Goal: Task Accomplishment & Management: Manage account settings

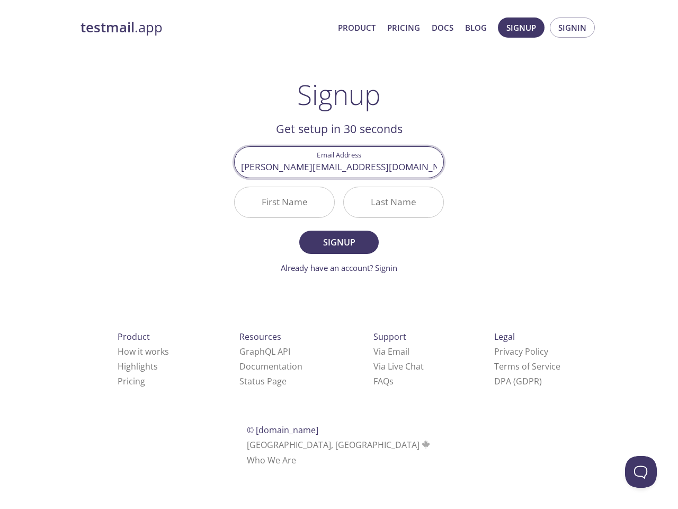
click at [339, 214] on div "Last Name" at bounding box center [393, 202] width 109 height 40
click at [521, 28] on span "Signup" at bounding box center [522, 28] width 30 height 14
click at [572, 28] on span "Signin" at bounding box center [573, 28] width 28 height 14
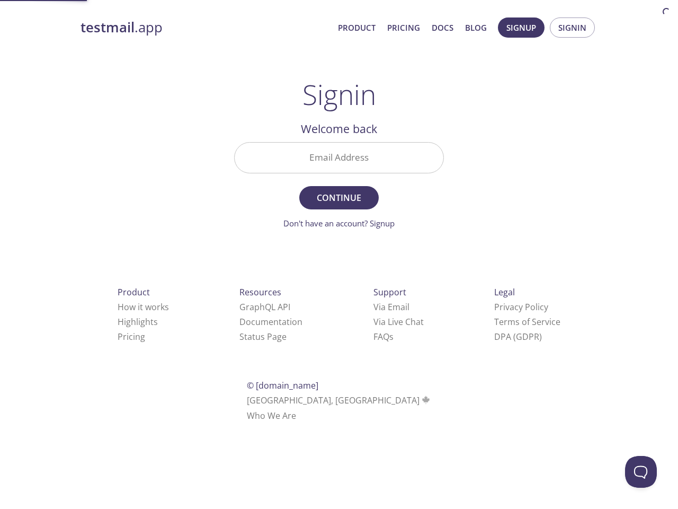
click at [339, 162] on input "Email Address" at bounding box center [339, 158] width 209 height 30
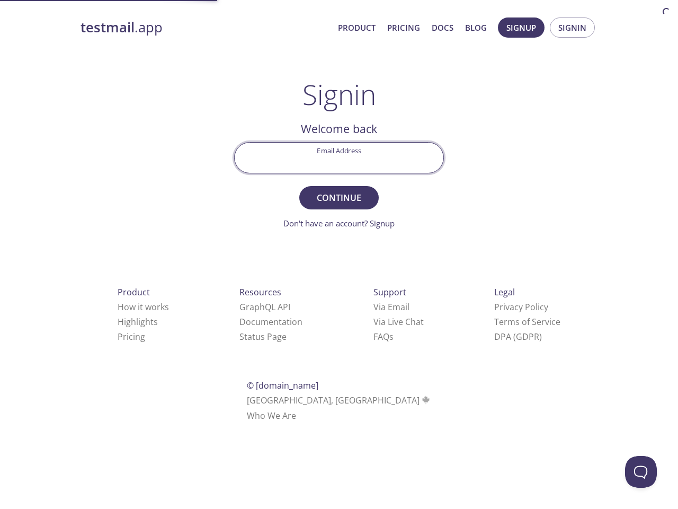
click at [285, 202] on form "Email Address Continue Don't have an account? Signup" at bounding box center [339, 185] width 210 height 87
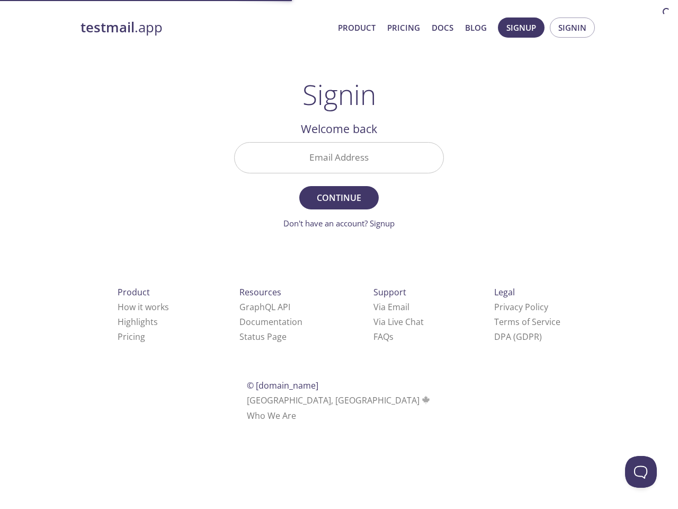
click at [394, 202] on form "Email Address Continue Don't have an account? Signup" at bounding box center [339, 185] width 210 height 87
click at [357, 351] on div "Support Via Email Via Live Chat FAQ s" at bounding box center [399, 314] width 84 height 93
click at [323, 366] on div "Product How it works Highlights Pricing Resources GraphQL API Documentation Sta…" at bounding box center [339, 354] width 551 height 198
click at [308, 381] on html "testmail .app Product Pricing Docs Blog Signup Signin Signin Welcome back Email…" at bounding box center [339, 218] width 678 height 436
click at [641, 472] on button "Open Beacon popover" at bounding box center [641, 472] width 32 height 32
